Goal: Information Seeking & Learning: Learn about a topic

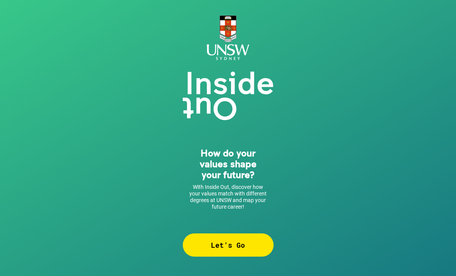
click at [200, 248] on div "Let’s Go" at bounding box center [228, 244] width 91 height 23
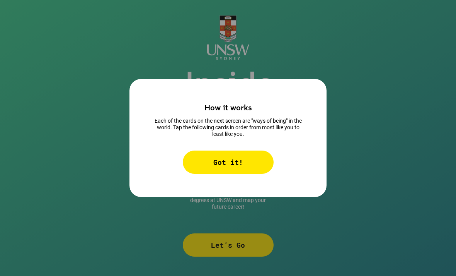
click at [218, 174] on div "Got it!" at bounding box center [228, 161] width 91 height 23
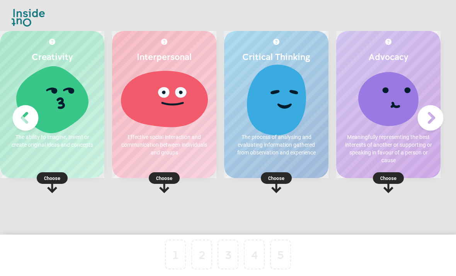
scroll to position [0, 128]
click at [256, 143] on p "The process of analysing and evaluating information gathered from observation a…" at bounding box center [276, 144] width 89 height 23
click at [273, 182] on p "Choose" at bounding box center [276, 178] width 104 height 8
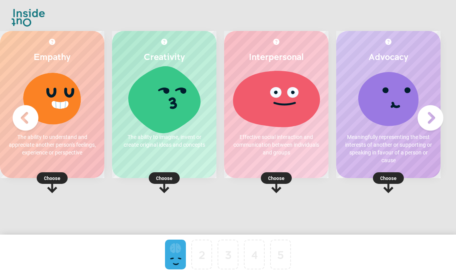
scroll to position [0, 15]
click at [395, 174] on div "Advocacy Meaningfully representing the best interests of another or supporting …" at bounding box center [389, 104] width 104 height 147
click at [389, 182] on p "Choose" at bounding box center [389, 178] width 104 height 8
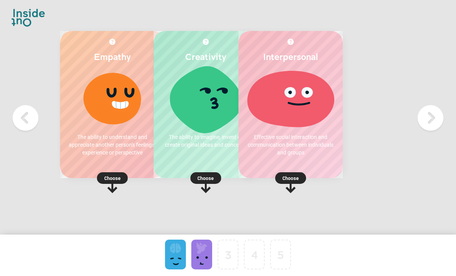
click at [273, 180] on p "Choose" at bounding box center [291, 178] width 104 height 8
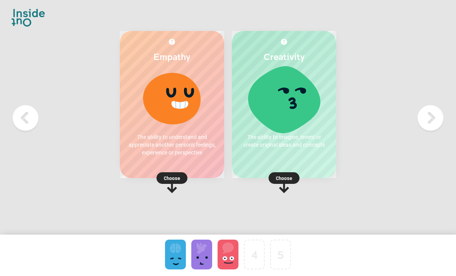
click at [431, 122] on img at bounding box center [430, 118] width 31 height 31
click at [434, 121] on img at bounding box center [430, 118] width 31 height 31
click at [169, 178] on rect at bounding box center [172, 178] width 31 height 12
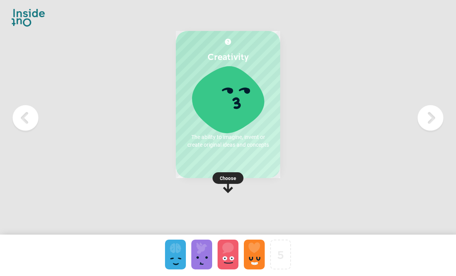
click at [215, 175] on div "Creativity The ability to imagine, invent or create original ideas and concepts…" at bounding box center [228, 104] width 104 height 147
click at [217, 183] on rect at bounding box center [228, 178] width 31 height 12
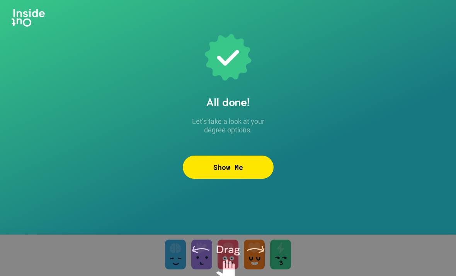
click at [231, 178] on div "Show Me" at bounding box center [228, 166] width 91 height 23
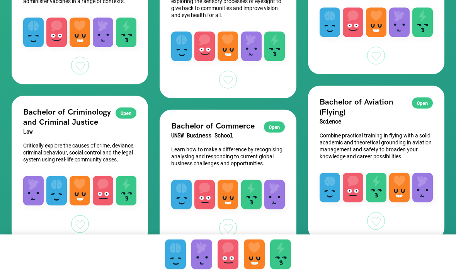
scroll to position [748, 0]
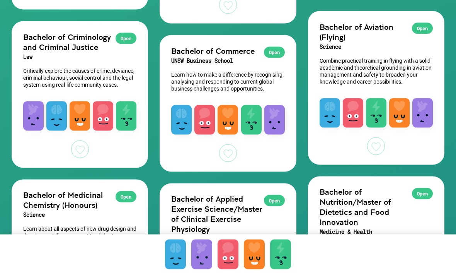
click at [198, 152] on div "Open Bachelor of Commerce UNSW Business School Learn how to make a difference b…" at bounding box center [228, 103] width 137 height 137
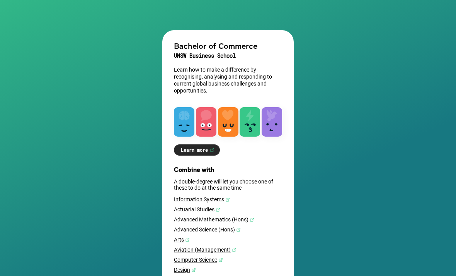
scroll to position [78, 0]
click at [188, 153] on link "Learn more" at bounding box center [197, 149] width 46 height 11
